Goal: Transaction & Acquisition: Book appointment/travel/reservation

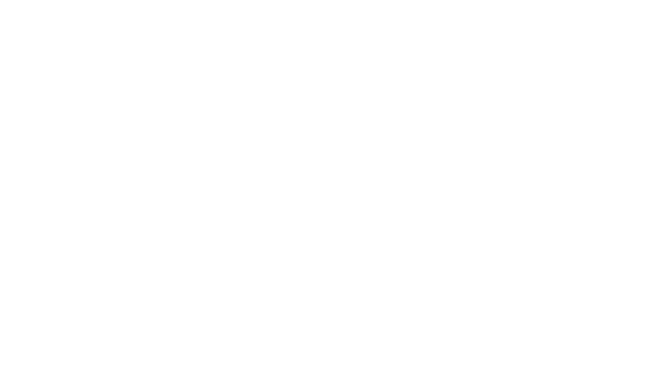
select select "**"
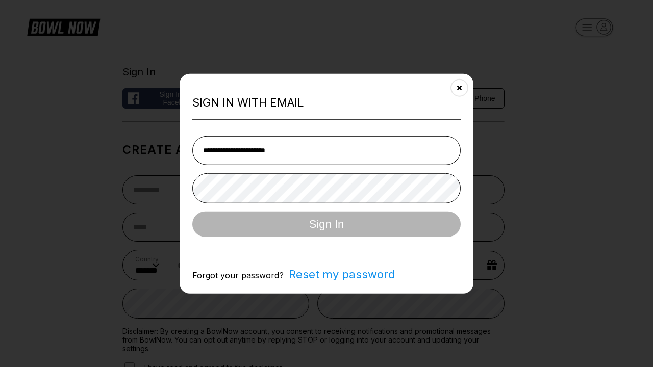
type input "**********"
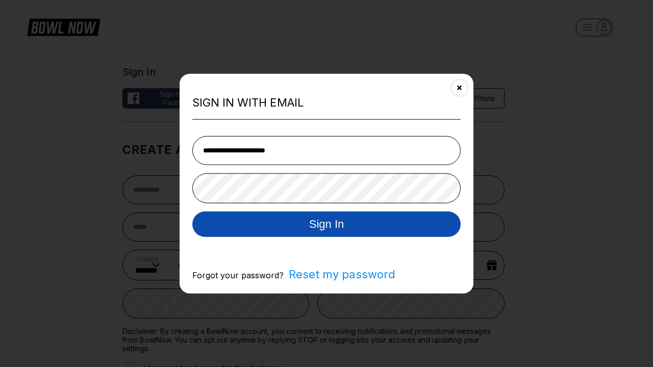
click at [327, 225] on button "Sign In" at bounding box center [326, 224] width 268 height 26
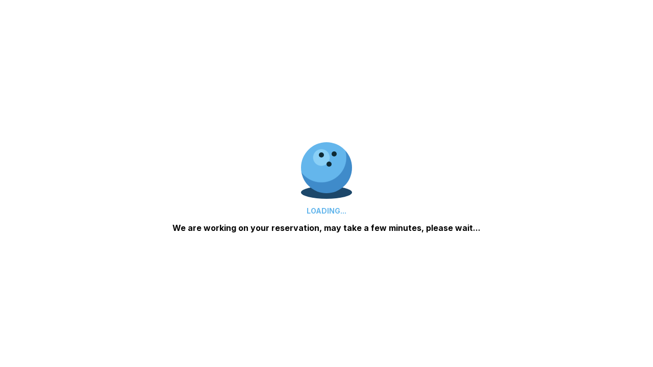
scroll to position [497, 0]
